Goal: Transaction & Acquisition: Book appointment/travel/reservation

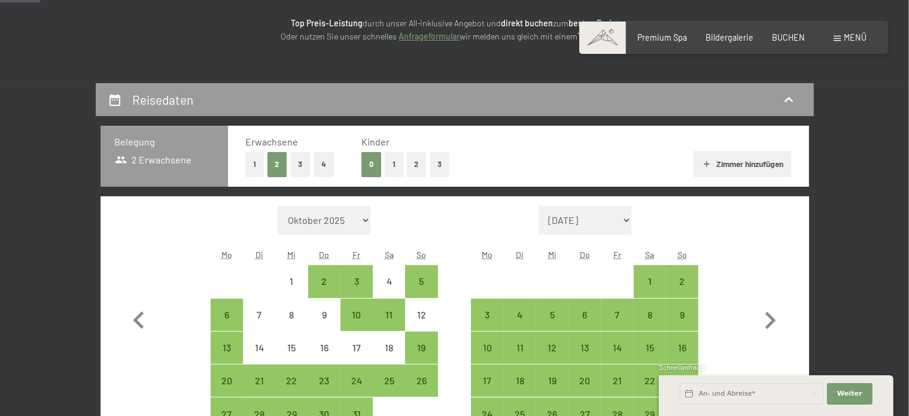
scroll to position [244, 0]
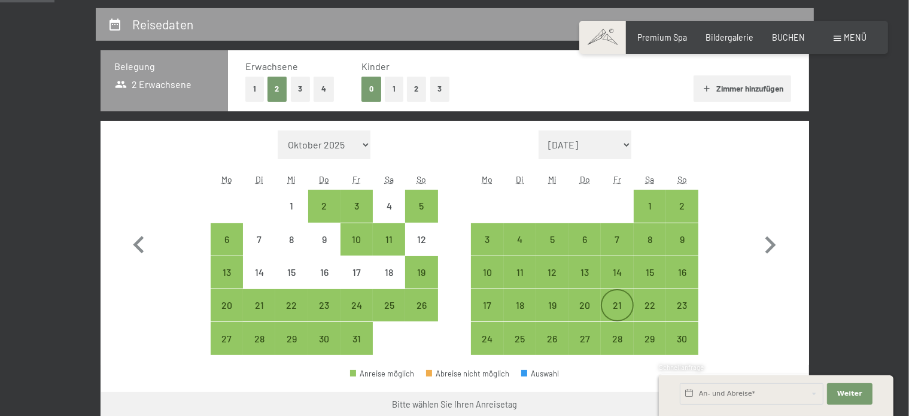
click at [606, 305] on div "21" at bounding box center [617, 315] width 30 height 30
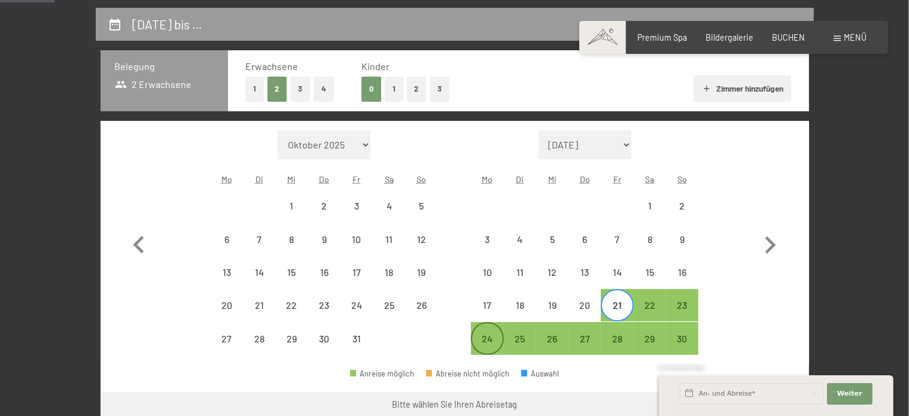
click at [488, 345] on div "24" at bounding box center [487, 349] width 30 height 30
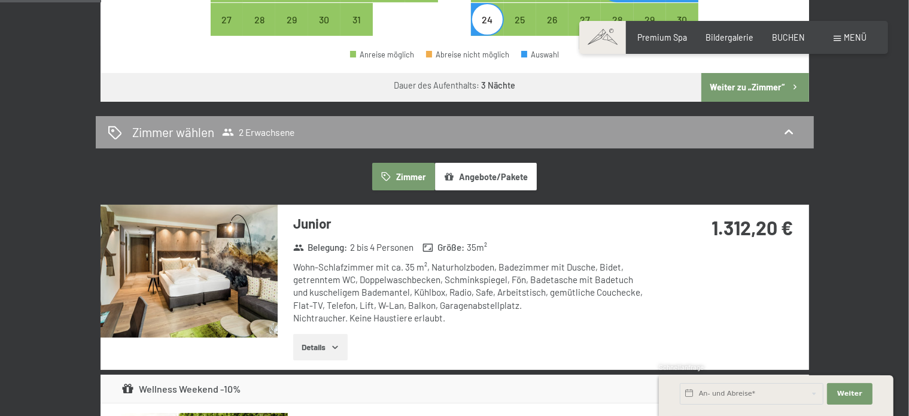
scroll to position [576, 0]
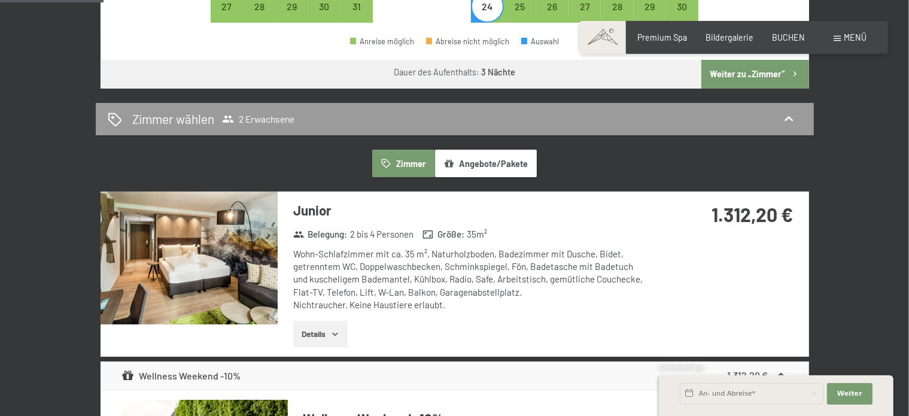
click at [483, 153] on button "Angebote/Pakete" at bounding box center [486, 164] width 102 height 28
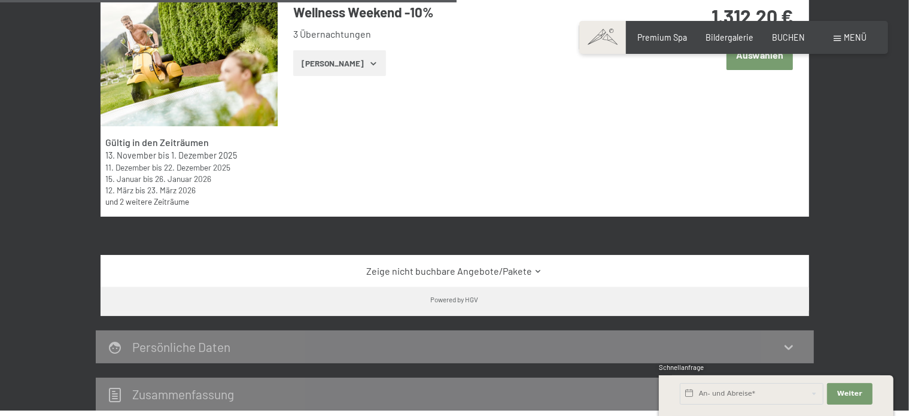
scroll to position [710, 0]
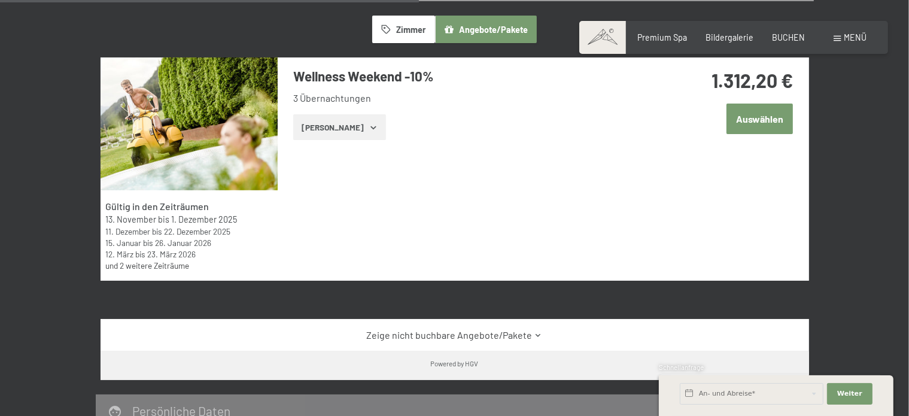
click at [350, 131] on button "[PERSON_NAME]" at bounding box center [339, 127] width 93 height 26
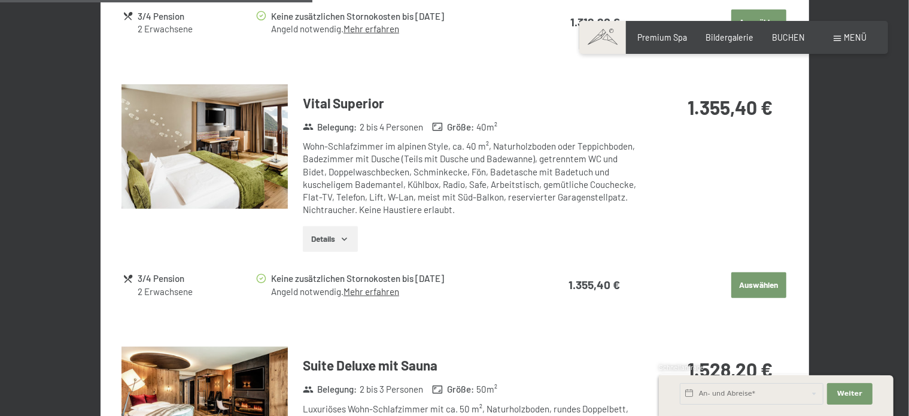
scroll to position [1210, 0]
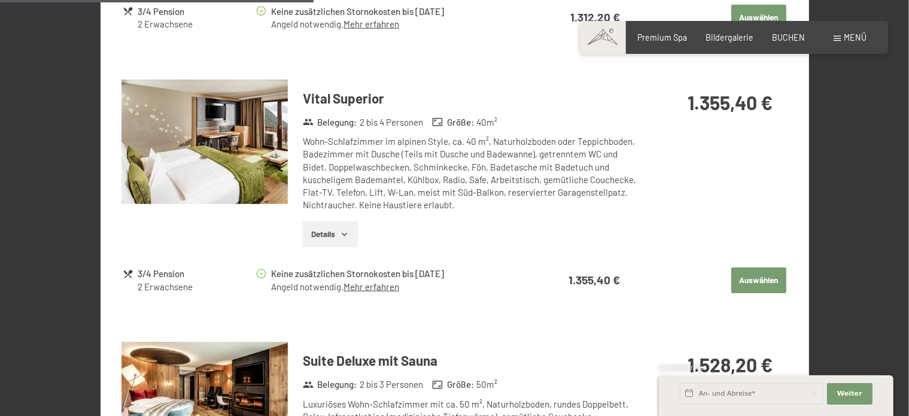
click at [336, 236] on label "Einwilligung Marketing*" at bounding box center [385, 242] width 105 height 12
click at [333, 236] on input "Einwilligung Marketing*" at bounding box center [327, 242] width 12 height 12
checkbox input "false"
click at [348, 232] on icon "button" at bounding box center [345, 235] width 10 height 10
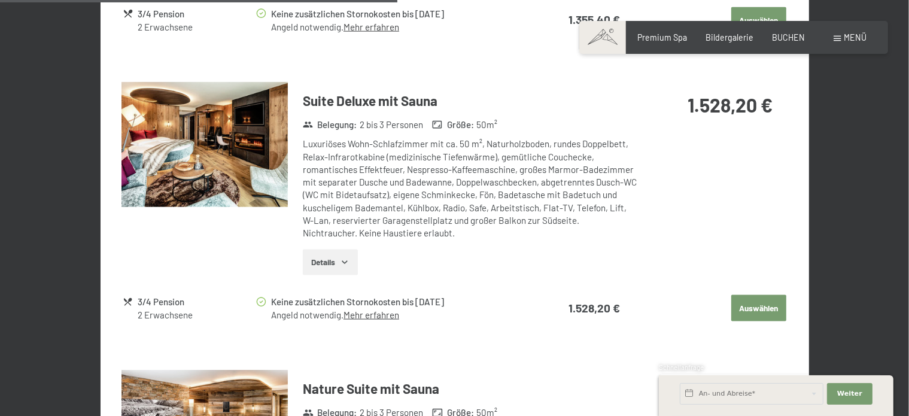
scroll to position [1577, 0]
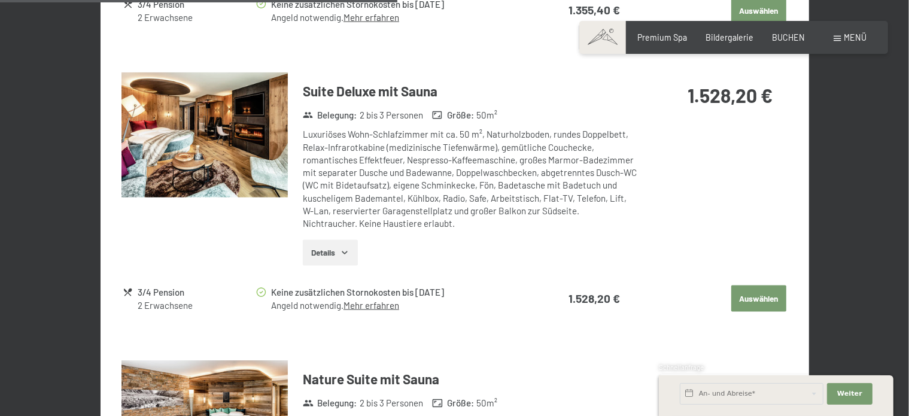
click at [759, 293] on button "Auswählen" at bounding box center [758, 298] width 55 height 26
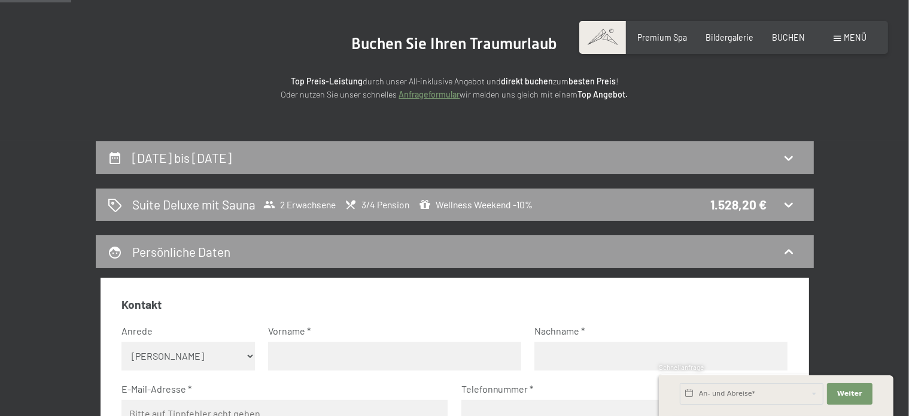
scroll to position [88, 0]
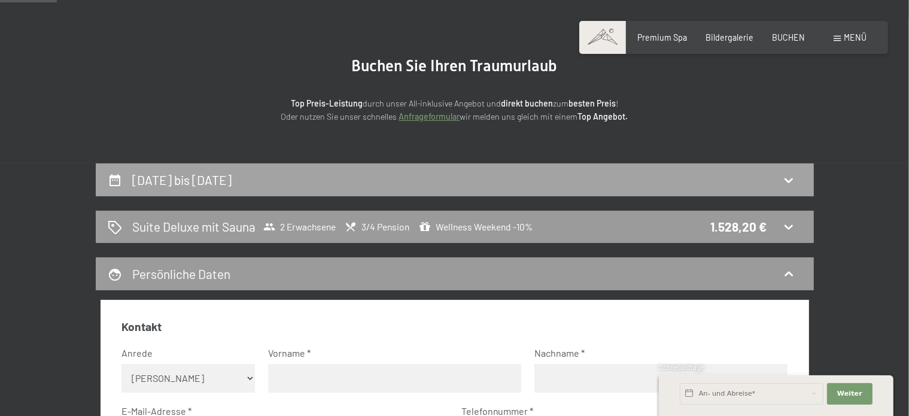
click at [784, 181] on icon at bounding box center [788, 180] width 14 height 14
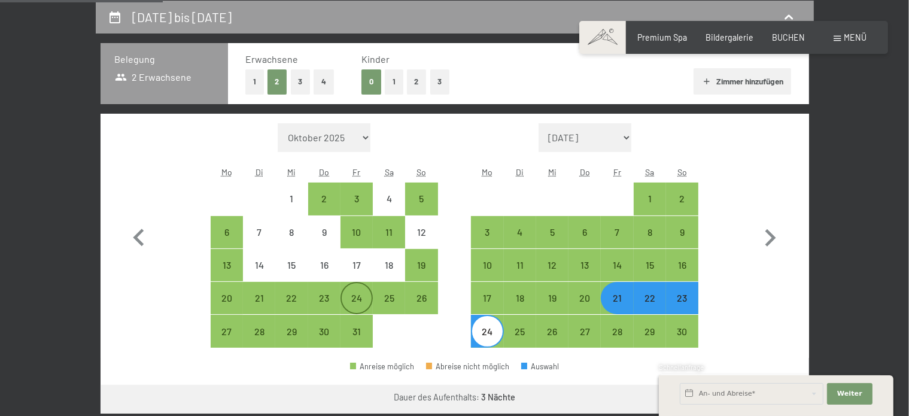
click at [369, 296] on div "24" at bounding box center [357, 308] width 30 height 30
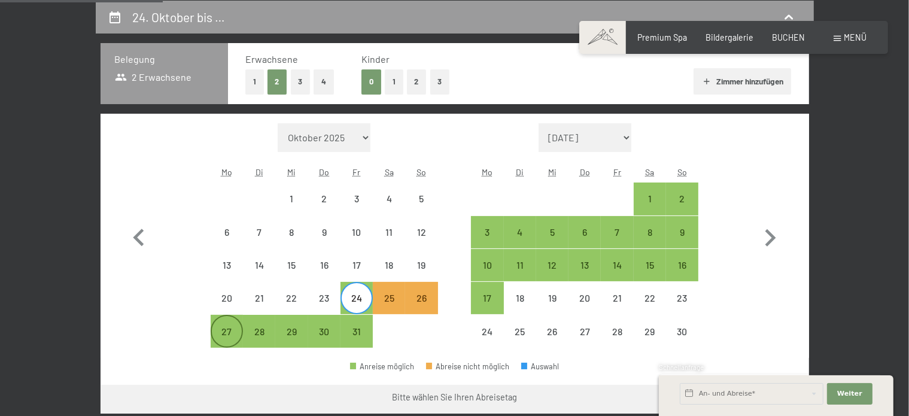
click at [221, 327] on div "27" at bounding box center [227, 342] width 30 height 30
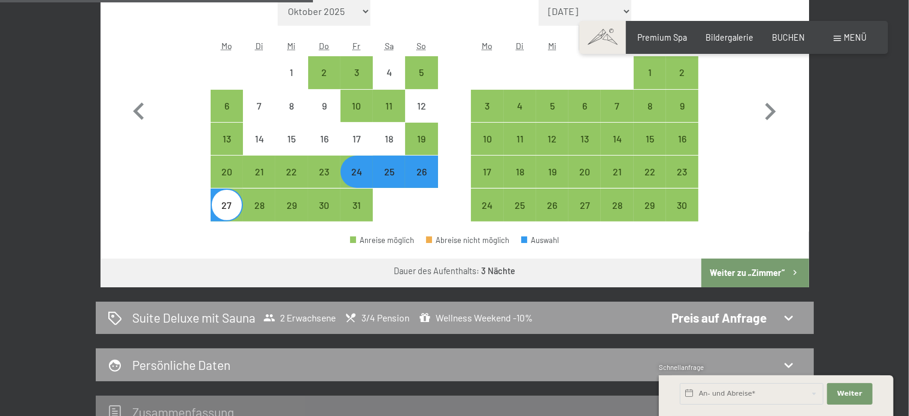
scroll to position [509, 0]
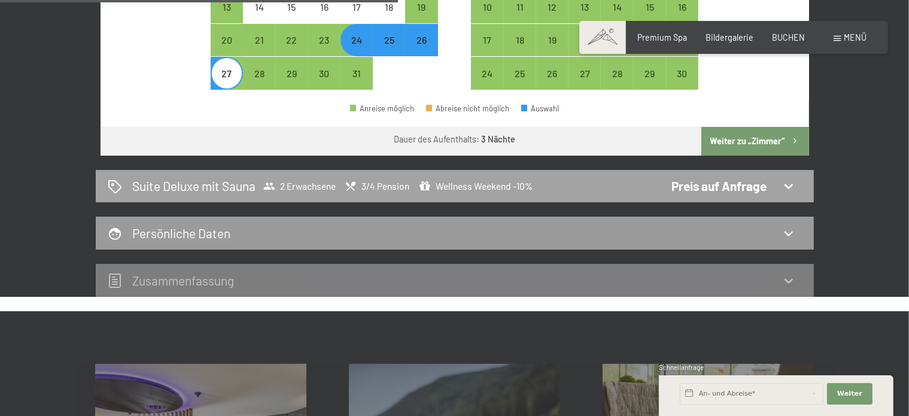
click at [790, 181] on icon at bounding box center [788, 186] width 14 height 14
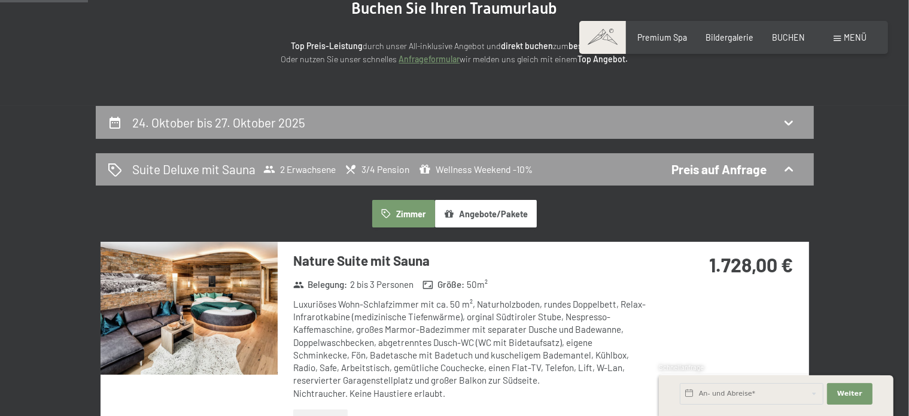
scroll to position [133, 0]
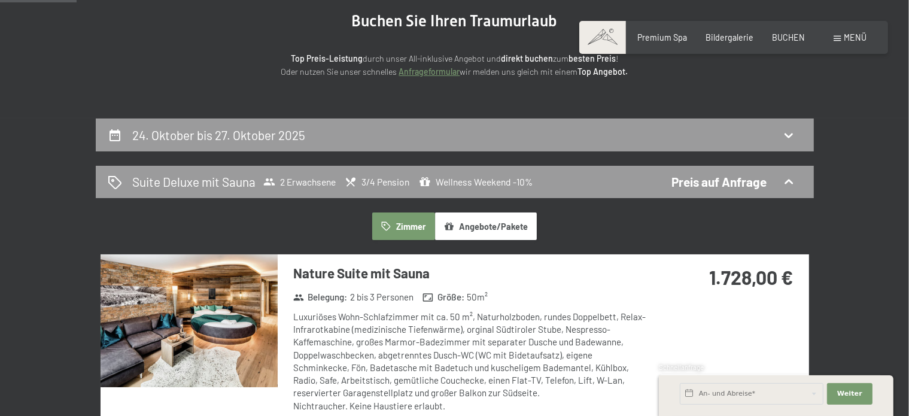
click at [515, 220] on button "Angebote/Pakete" at bounding box center [486, 226] width 102 height 28
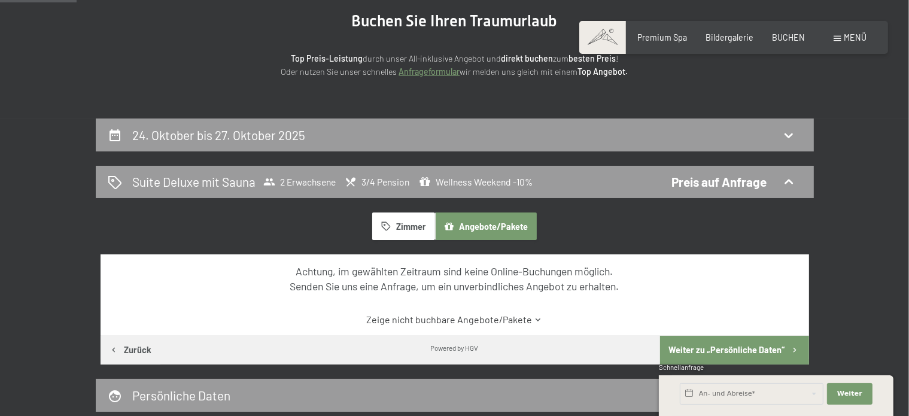
click at [398, 225] on button "Zimmer" at bounding box center [403, 226] width 62 height 28
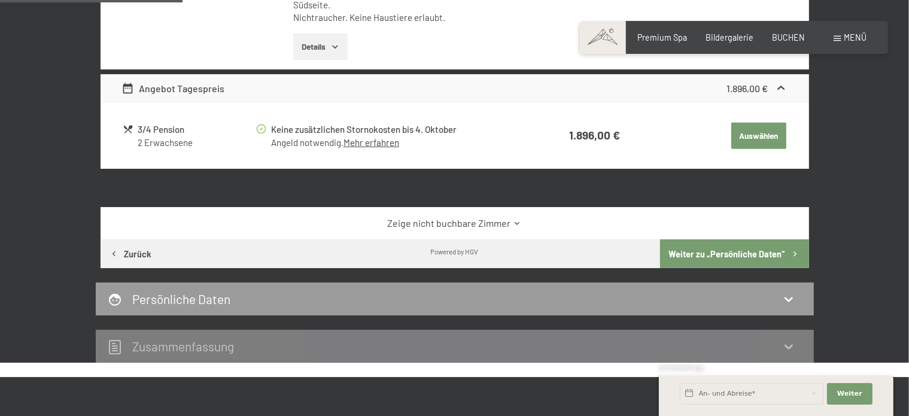
scroll to position [32, 0]
